Goal: Complete application form: Complete application form

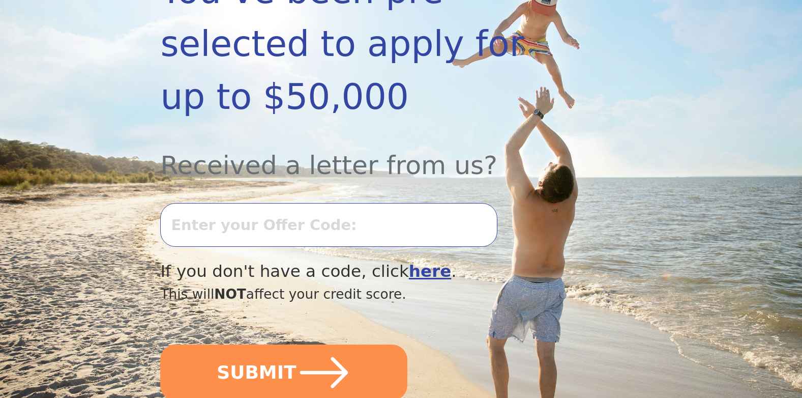
scroll to position [266, 0]
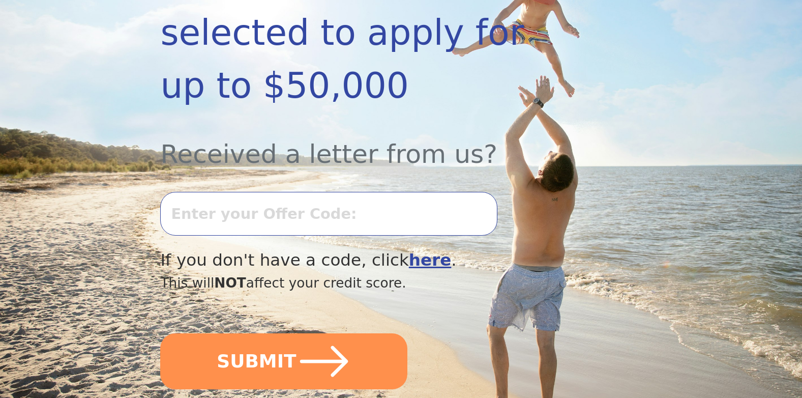
click at [245, 192] on input "text" at bounding box center [328, 214] width 337 height 44
type input "0820K-162559"
click at [160, 333] on button "SUBMIT" at bounding box center [283, 361] width 247 height 56
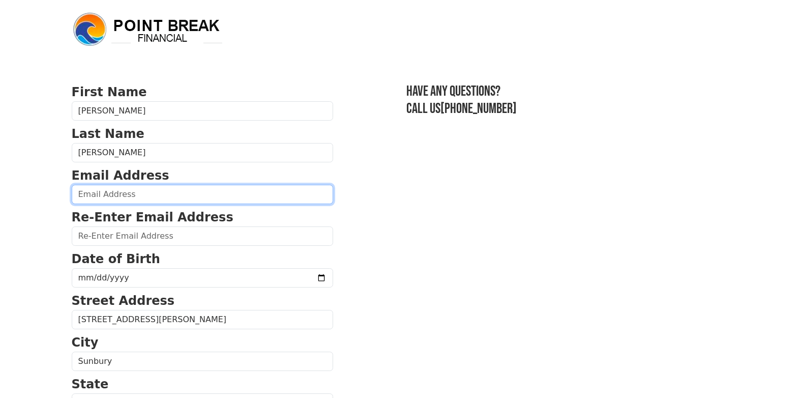
click at [112, 194] on input "email" at bounding box center [203, 194] width 262 height 19
type input "69sghuffy@gmail.com"
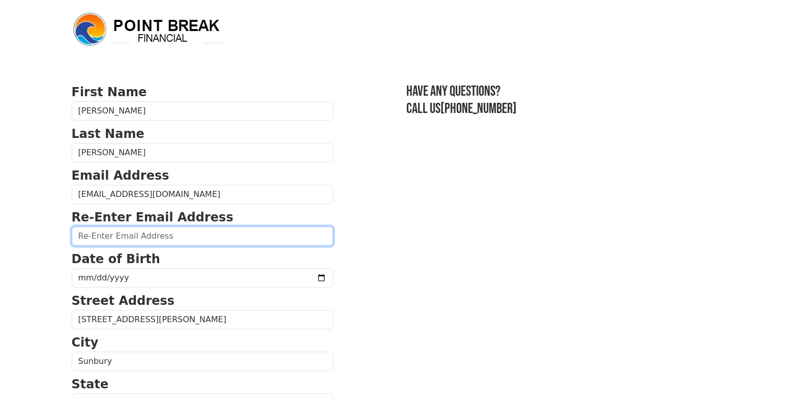
type input "69sghuffy@gmail.com"
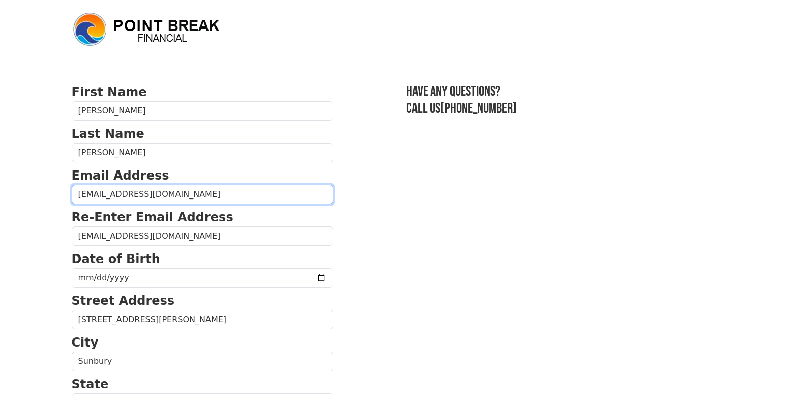
type input "(570) 898-3588"
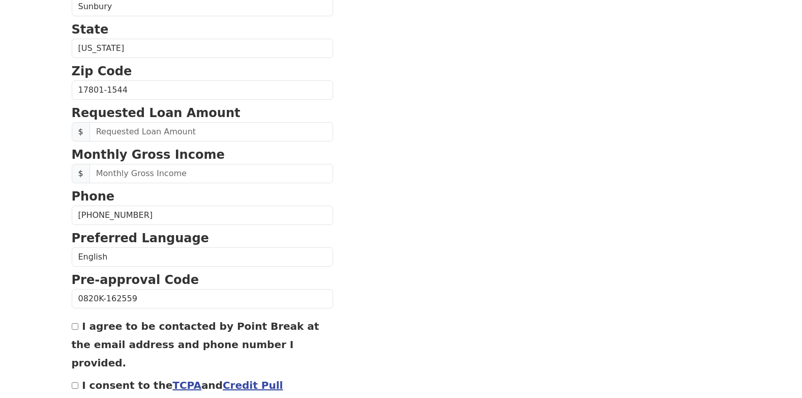
scroll to position [371, 0]
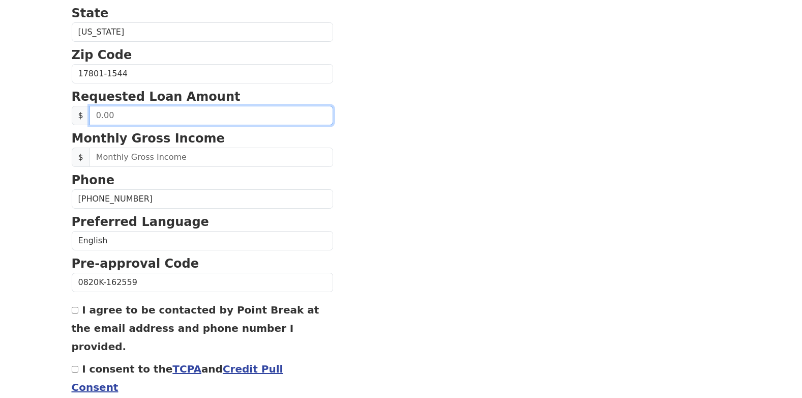
click at [97, 113] on input "text" at bounding box center [212, 115] width 244 height 19
click at [98, 113] on input "text" at bounding box center [212, 115] width 244 height 19
type input "15,000.00"
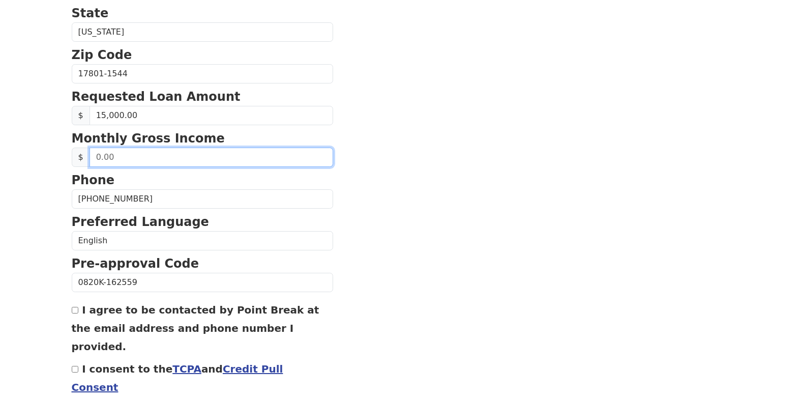
click at [114, 155] on input "text" at bounding box center [212, 157] width 244 height 19
click at [95, 157] on input "0.00" at bounding box center [212, 157] width 244 height 19
click at [95, 156] on input "0.00" at bounding box center [212, 157] width 244 height 19
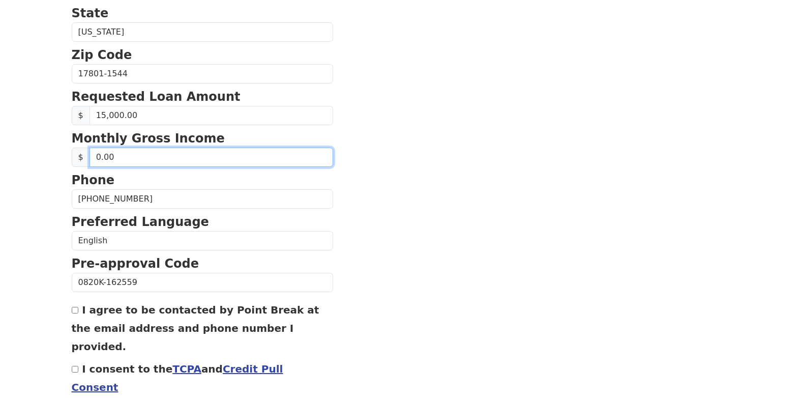
click at [125, 157] on input "0.00" at bounding box center [212, 157] width 244 height 19
type input "1,300.00"
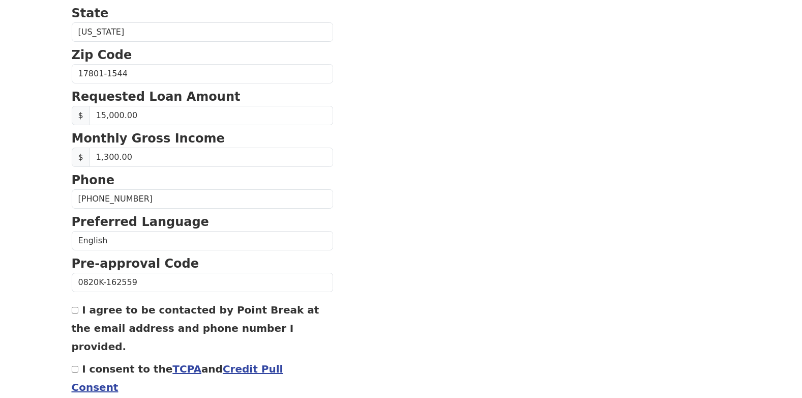
click at [75, 309] on input "I agree to be contacted by Point Break at the email address and phone number I …" at bounding box center [75, 310] width 7 height 7
checkbox input "true"
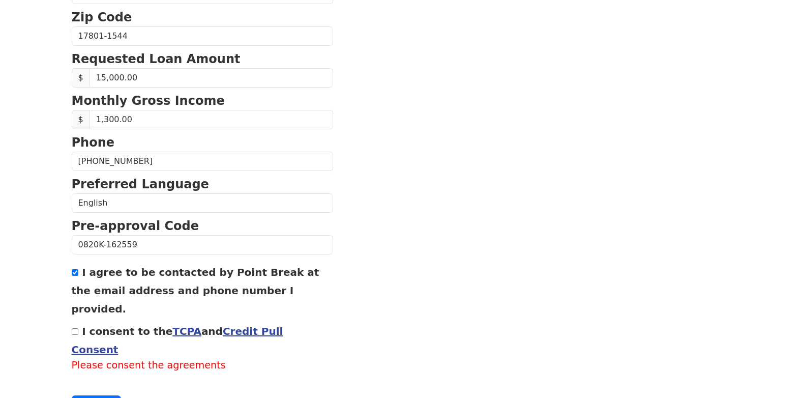
scroll to position [442, 0]
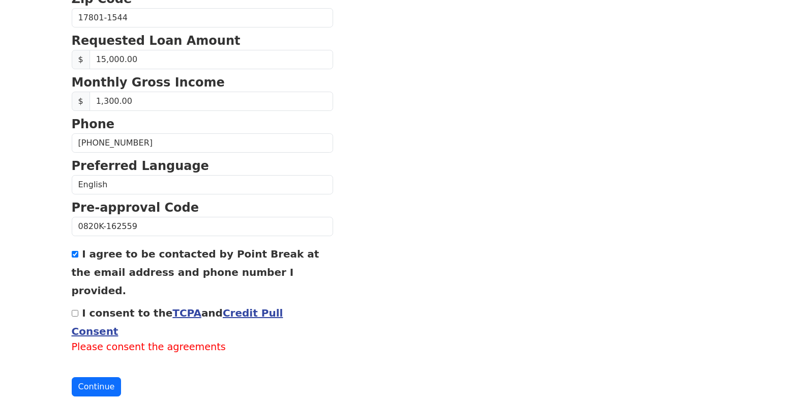
click at [76, 310] on input "I consent to the TCPA and Credit Pull Consent" at bounding box center [75, 313] width 7 height 7
checkbox input "true"
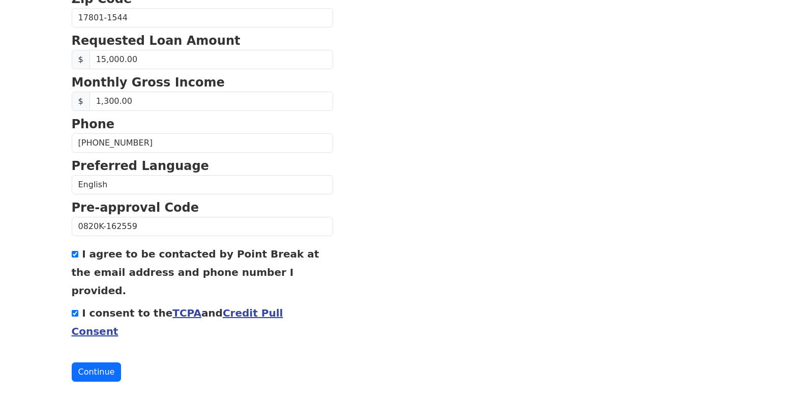
scroll to position [427, 0]
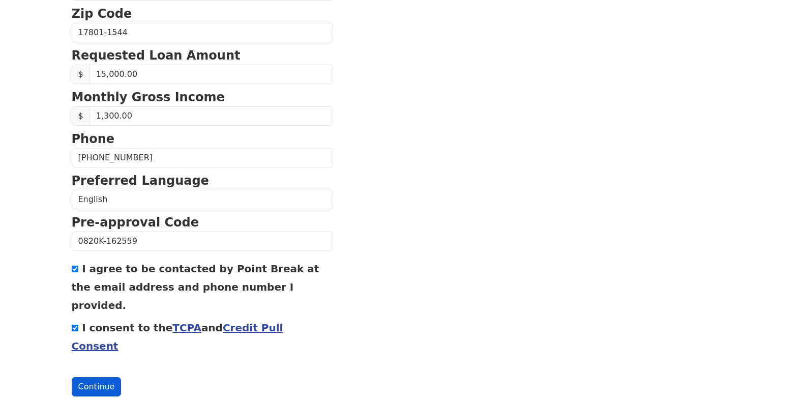
click at [84, 377] on button "Continue" at bounding box center [97, 386] width 50 height 19
click at [94, 377] on button "Continue" at bounding box center [97, 386] width 50 height 19
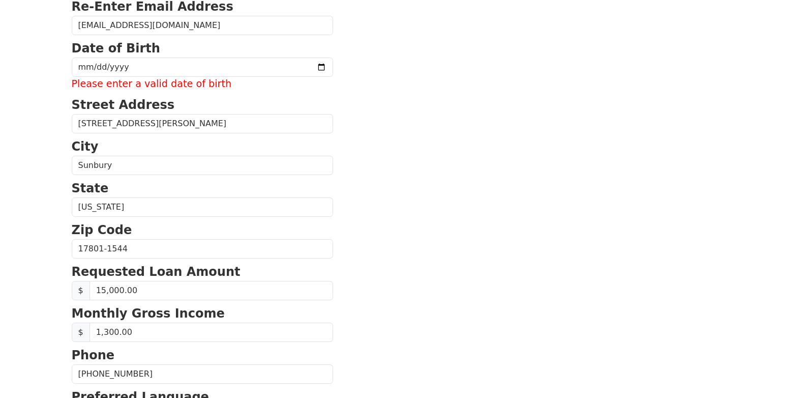
scroll to position [193, 0]
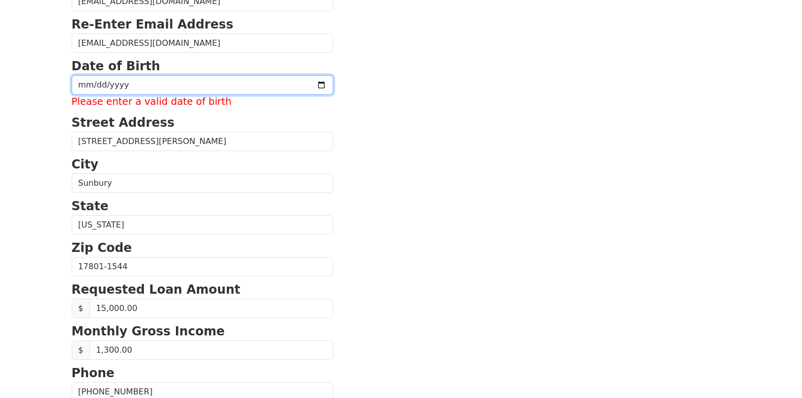
click at [110, 83] on input "date" at bounding box center [203, 84] width 262 height 19
click at [87, 82] on input "date" at bounding box center [203, 84] width 262 height 19
type input "1955-11-29"
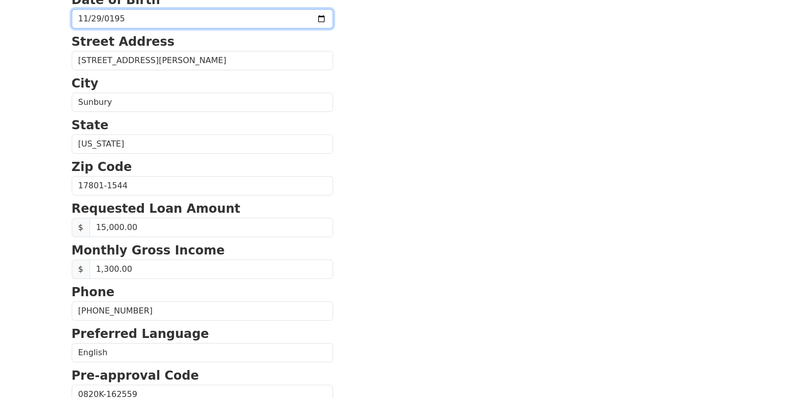
scroll to position [412, 0]
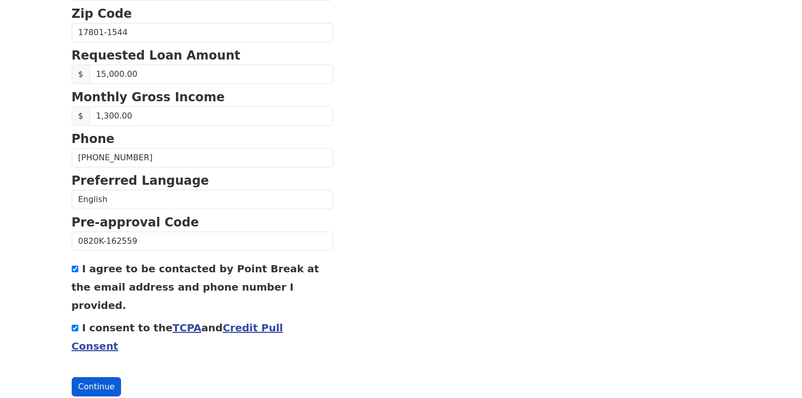
click at [93, 377] on button "Continue" at bounding box center [97, 386] width 50 height 19
